Goal: Information Seeking & Learning: Learn about a topic

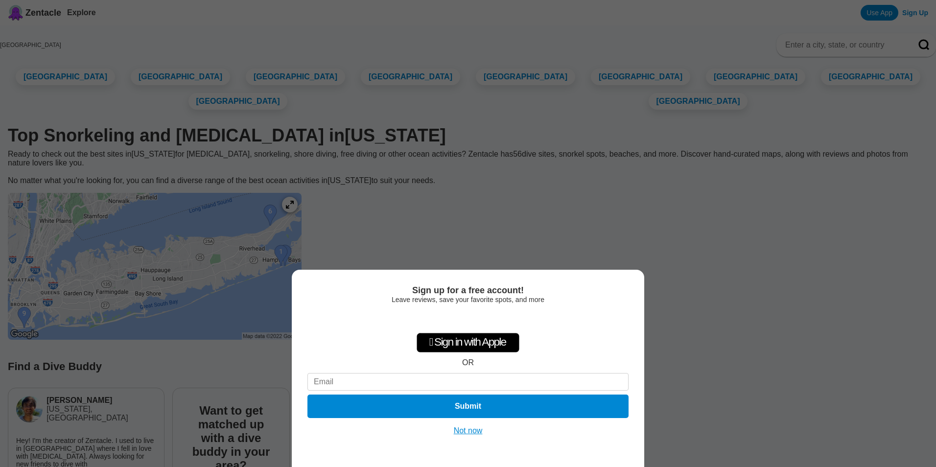
click at [466, 431] on button "Not now" at bounding box center [468, 431] width 35 height 10
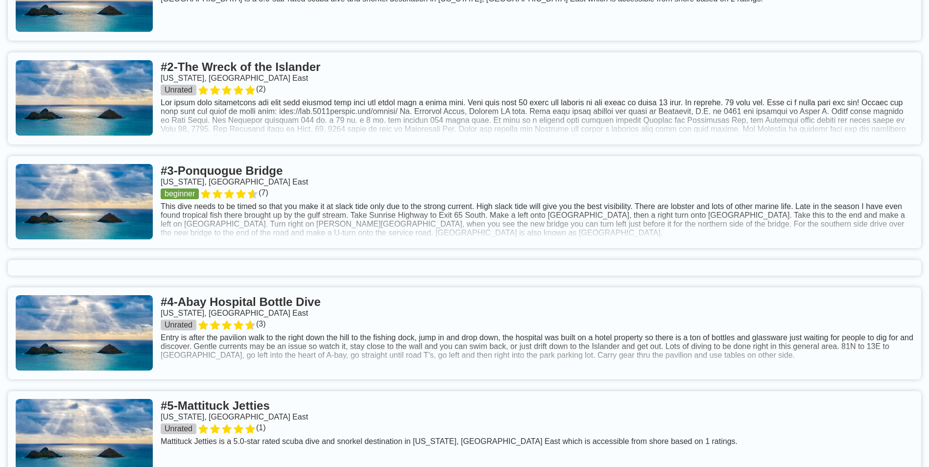
scroll to position [783, 0]
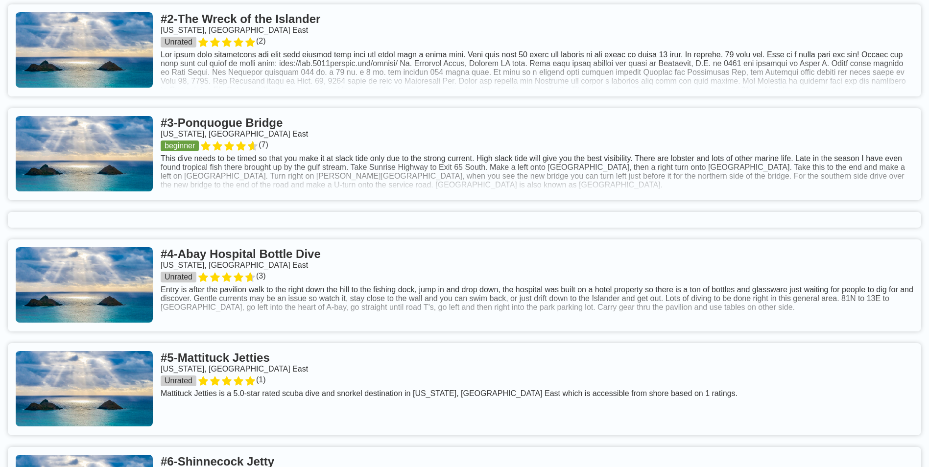
click at [581, 199] on link at bounding box center [464, 154] width 913 height 92
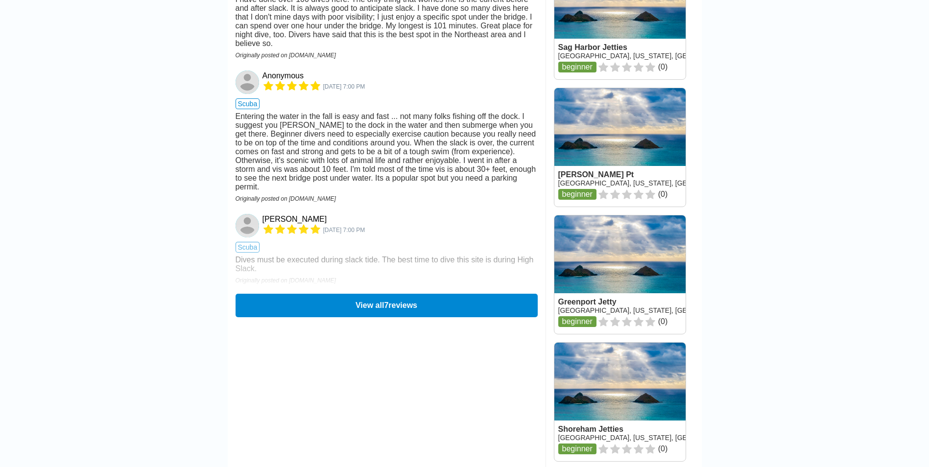
scroll to position [1175, 0]
click at [378, 317] on button "View all 7 reviews" at bounding box center [386, 305] width 308 height 24
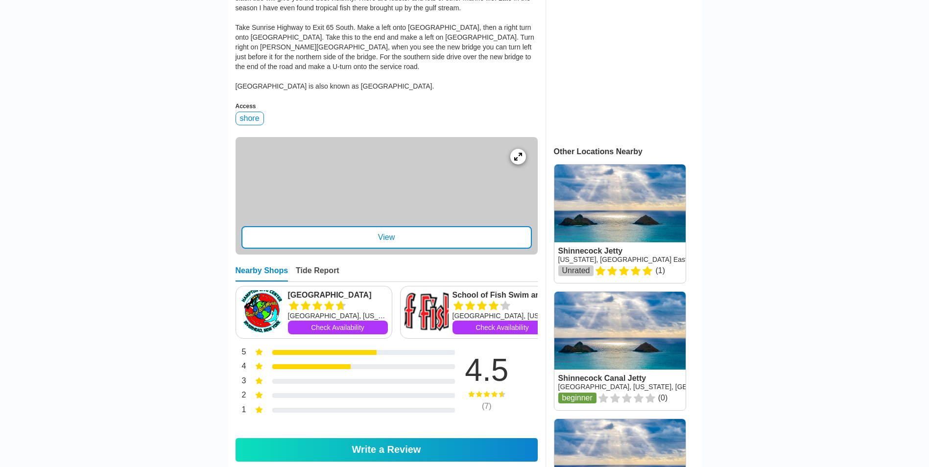
scroll to position [392, 0]
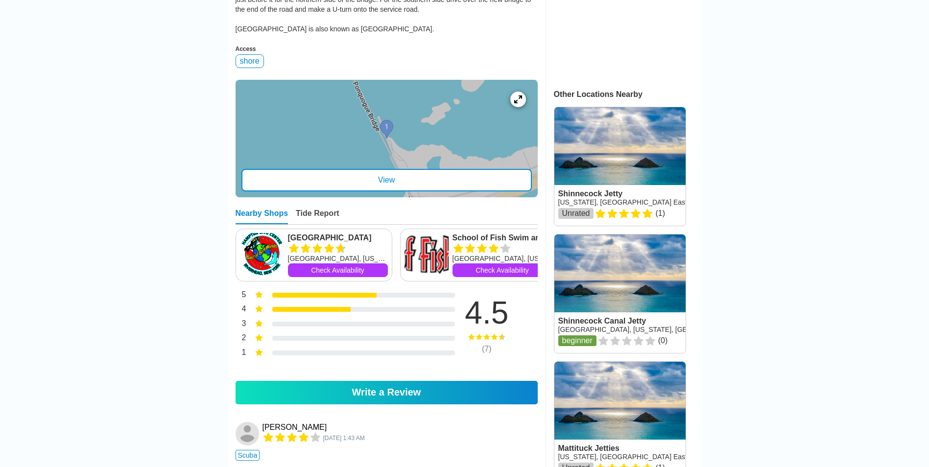
click at [594, 163] on link at bounding box center [619, 166] width 131 height 118
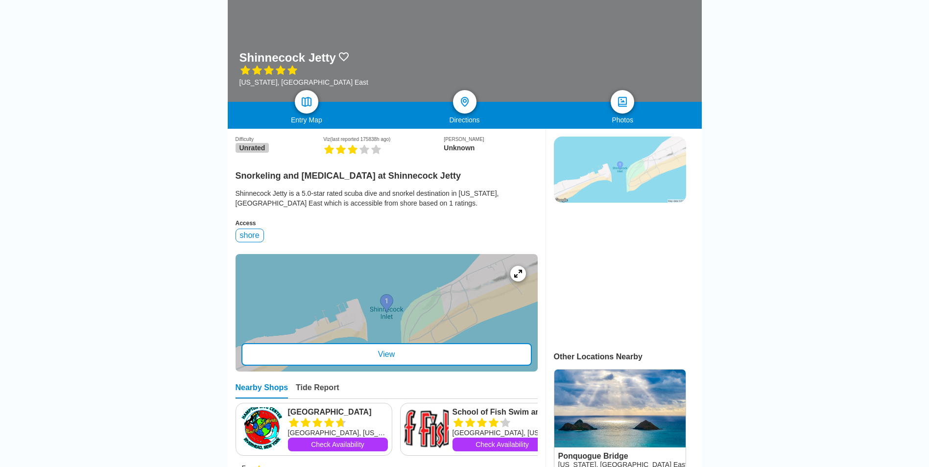
scroll to position [147, 0]
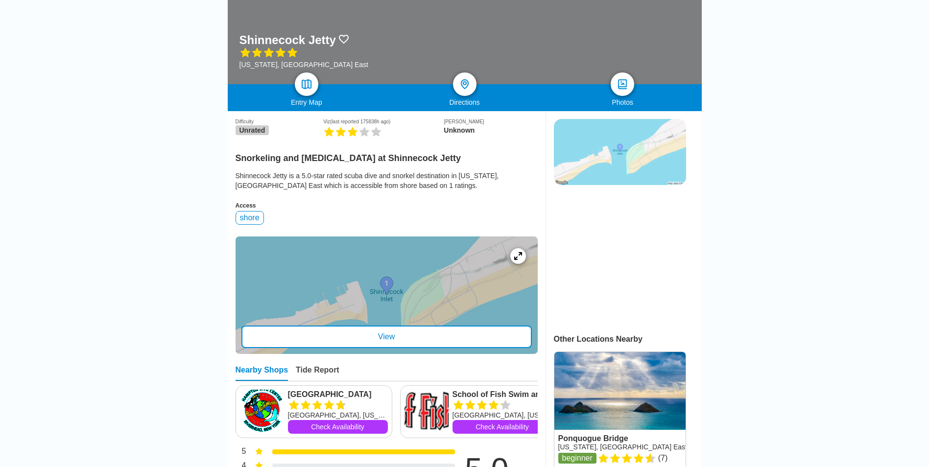
click at [373, 337] on div "View" at bounding box center [386, 337] width 290 height 23
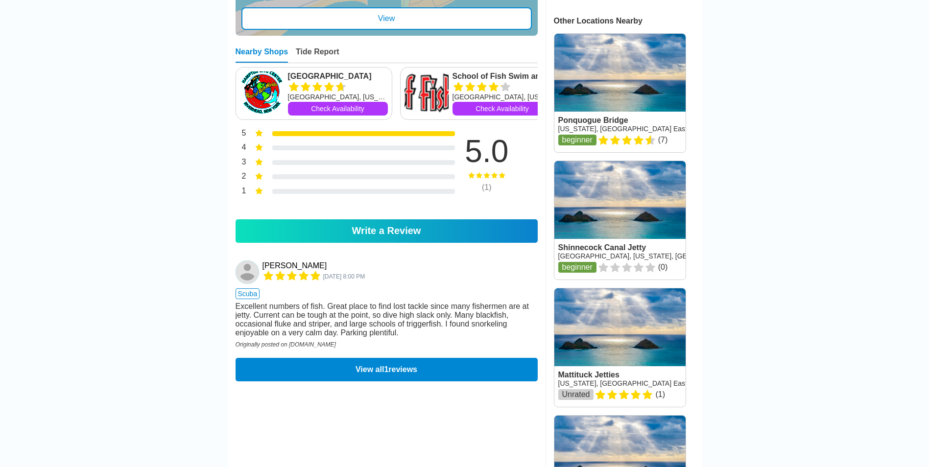
scroll to position [539, 0]
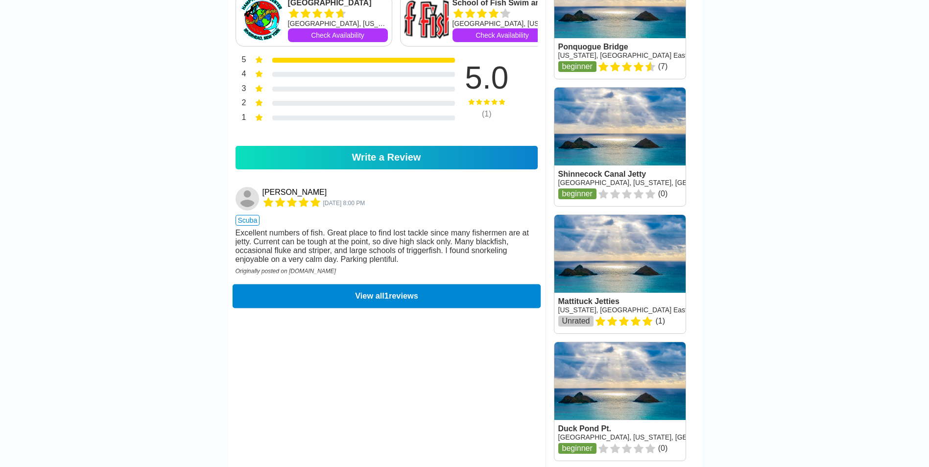
click at [381, 308] on button "View all 1 reviews" at bounding box center [386, 296] width 308 height 24
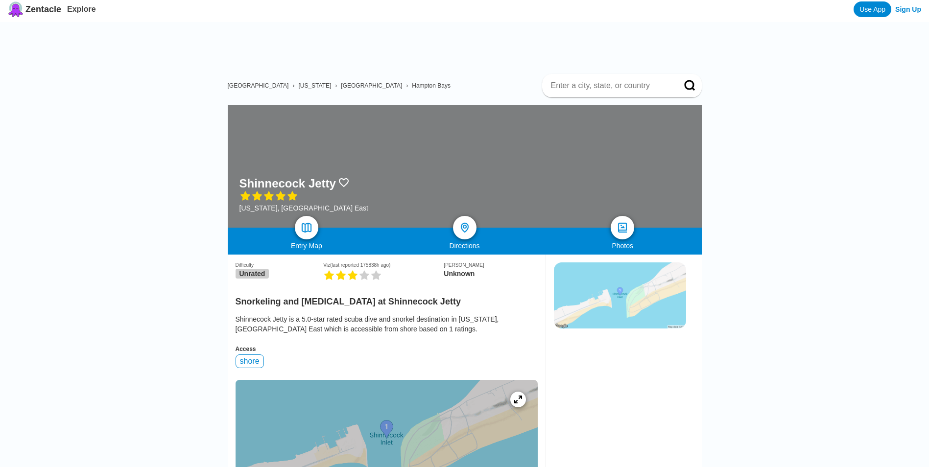
scroll to position [0, 0]
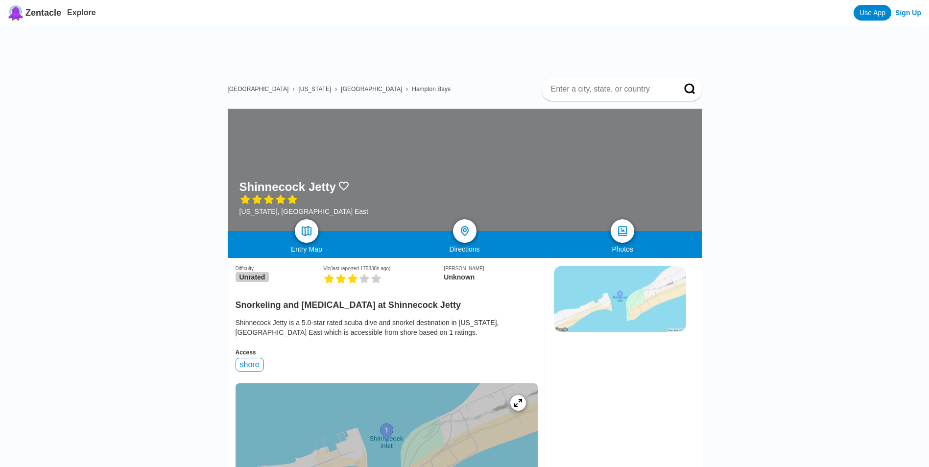
scroll to position [392, 0]
